Goal: Transaction & Acquisition: Book appointment/travel/reservation

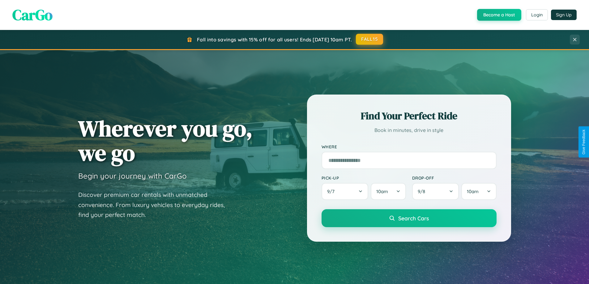
click at [370, 39] on button "FALL15" at bounding box center [369, 39] width 27 height 11
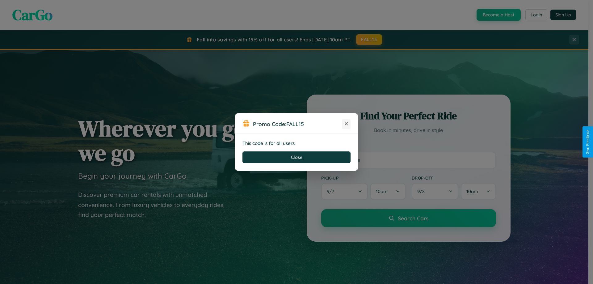
click at [346, 124] on icon at bounding box center [346, 124] width 6 height 6
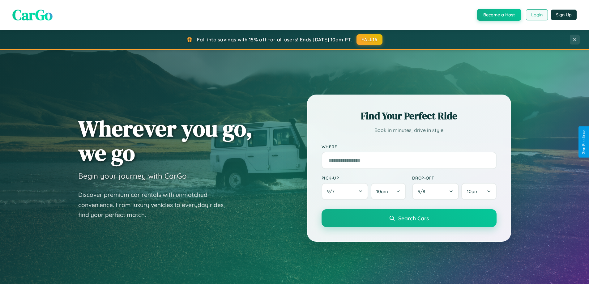
click at [536, 15] on button "Login" at bounding box center [537, 14] width 22 height 11
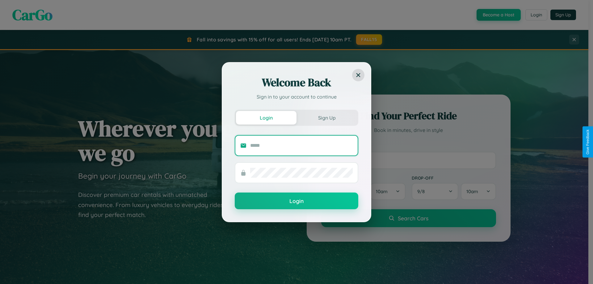
click at [302, 145] on input "text" at bounding box center [301, 146] width 103 height 10
type input "**********"
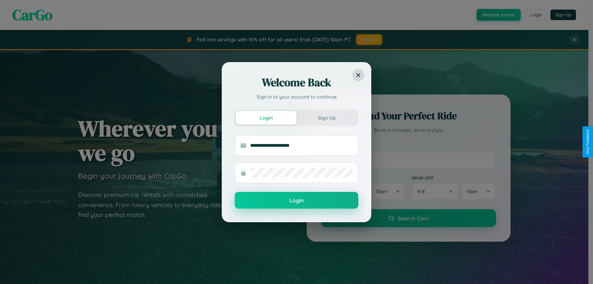
click at [297, 200] on button "Login" at bounding box center [297, 200] width 124 height 17
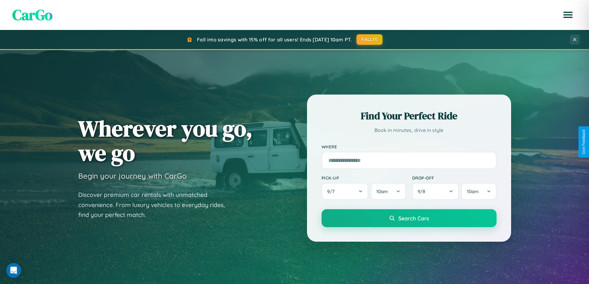
scroll to position [266, 0]
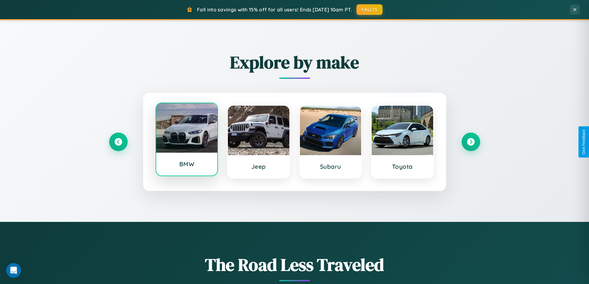
click at [186, 141] on div at bounding box center [186, 127] width 61 height 49
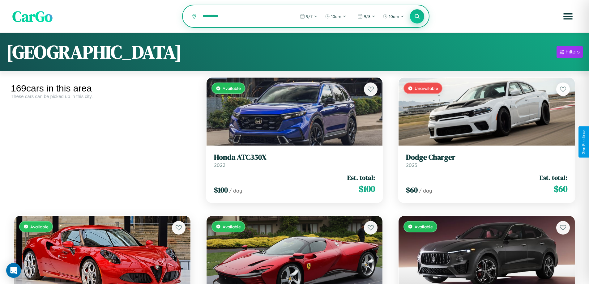
type input "*********"
click at [417, 17] on icon at bounding box center [417, 16] width 6 height 6
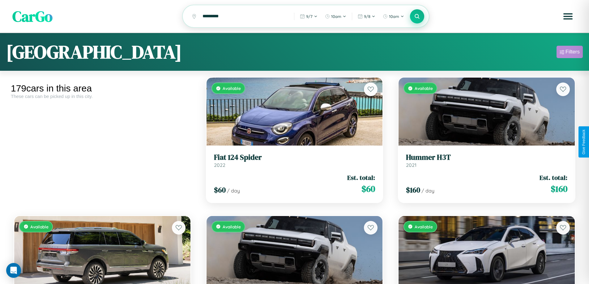
click at [569, 53] on div "Filters" at bounding box center [572, 52] width 14 height 6
